Goal: Task Accomplishment & Management: Use online tool/utility

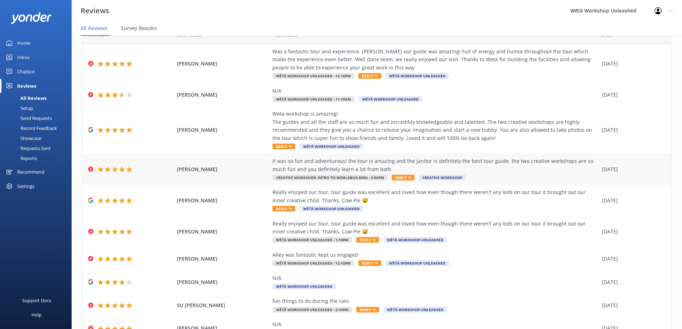
scroll to position [36, 0]
drag, startPoint x: 353, startPoint y: 198, endPoint x: 258, endPoint y: 189, distance: 94.6
click at [258, 189] on div "[PERSON_NAME] Really enjoyed our tour, tour guide was excellent and loved how e…" at bounding box center [377, 199] width 588 height 31
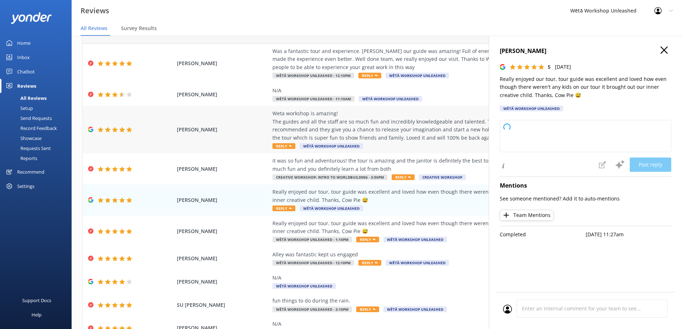
copy div "Really enjoyed our tour, tour guide was excellent and loved how even though the…"
click at [665, 53] on icon "button" at bounding box center [663, 50] width 7 height 7
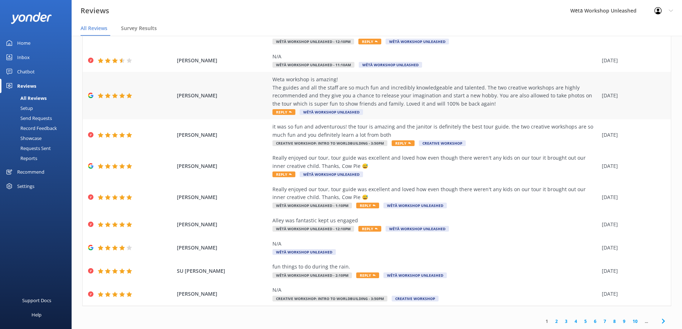
scroll to position [70, 0]
